Goal: Transaction & Acquisition: Download file/media

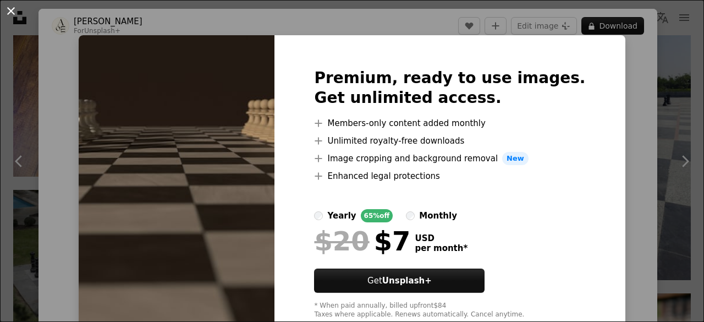
click at [13, 6] on button "An X shape" at bounding box center [10, 10] width 13 height 13
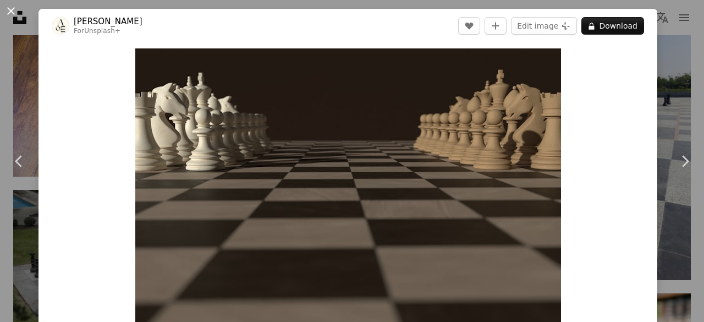
click at [9, 11] on button "An X shape" at bounding box center [10, 10] width 13 height 13
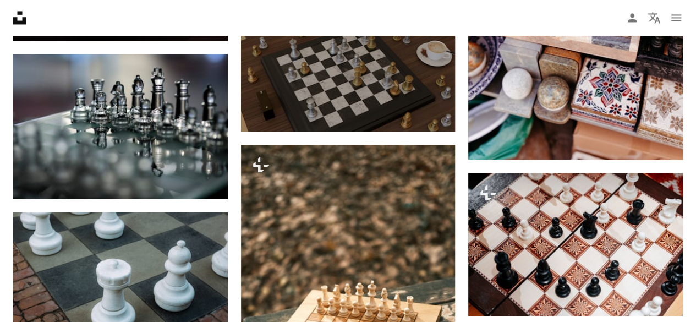
scroll to position [880, 0]
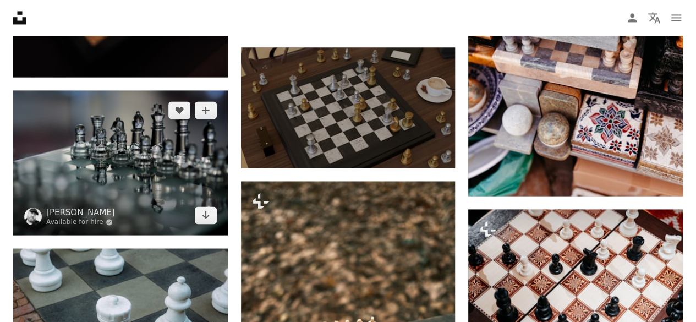
click at [167, 151] on img at bounding box center [120, 162] width 215 height 145
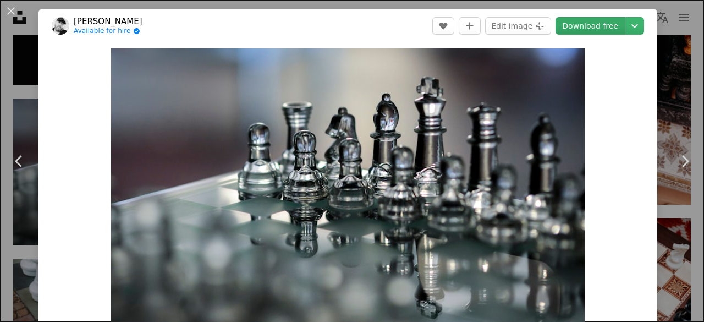
click at [596, 27] on link "Download free" at bounding box center [590, 26] width 69 height 18
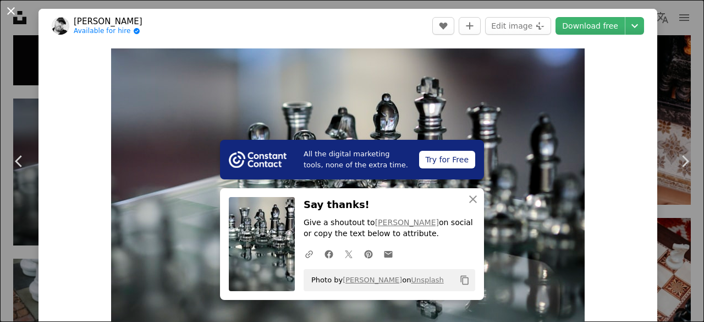
click at [12, 12] on button "An X shape" at bounding box center [10, 10] width 13 height 13
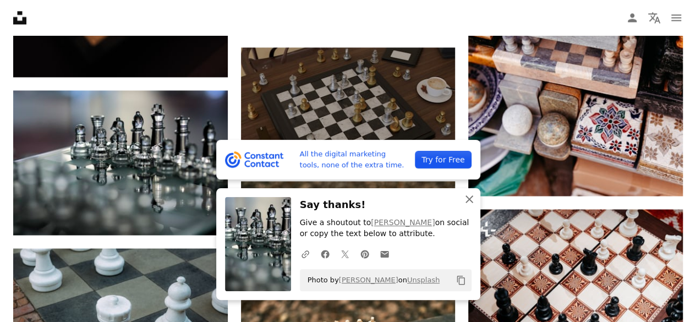
click at [466, 200] on icon "An X shape" at bounding box center [469, 199] width 13 height 13
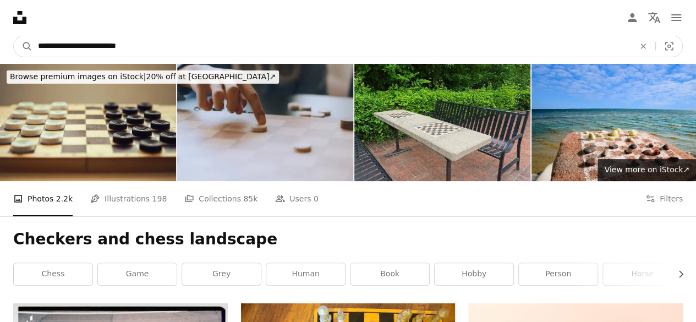
drag, startPoint x: 38, startPoint y: 46, endPoint x: 177, endPoint y: 46, distance: 139.2
click at [177, 46] on input "**********" at bounding box center [331, 46] width 599 height 21
type input "*****"
click button "A magnifying glass" at bounding box center [23, 46] width 19 height 21
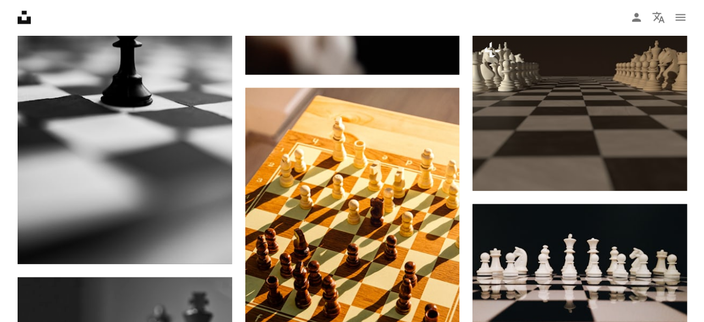
scroll to position [1265, 0]
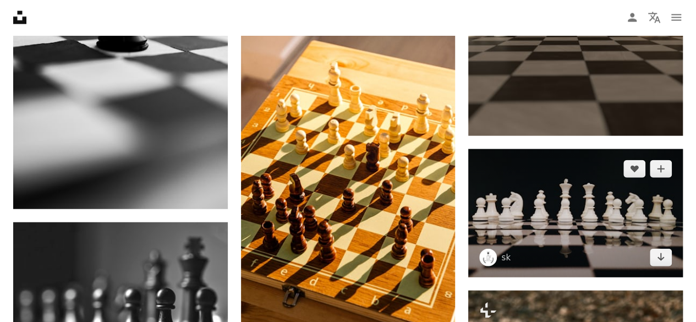
click at [572, 214] on img at bounding box center [575, 213] width 215 height 128
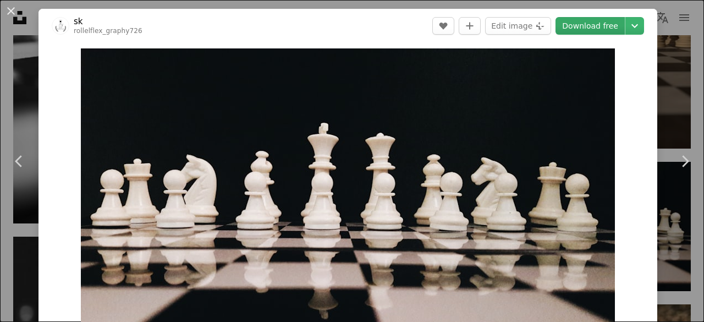
click at [580, 29] on link "Download free" at bounding box center [590, 26] width 69 height 18
